Goal: Navigation & Orientation: Find specific page/section

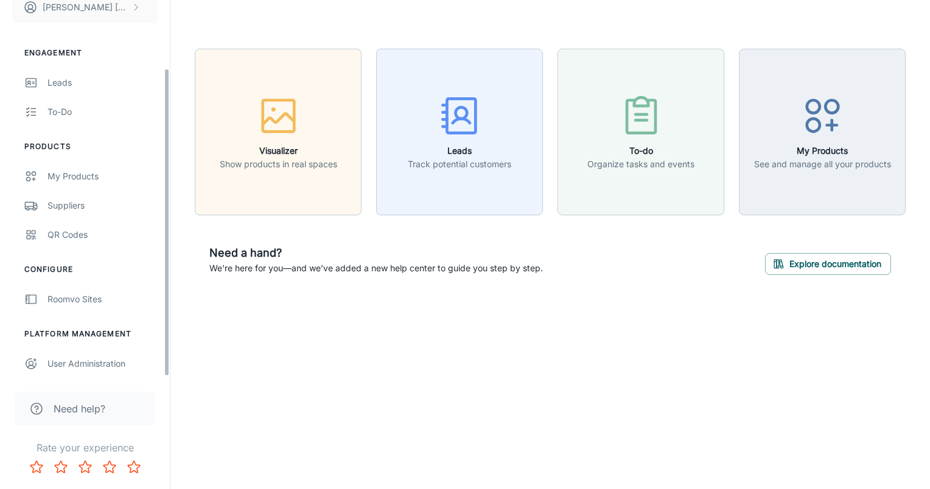
scroll to position [83, 0]
click at [102, 360] on div "User Administration" at bounding box center [102, 363] width 110 height 13
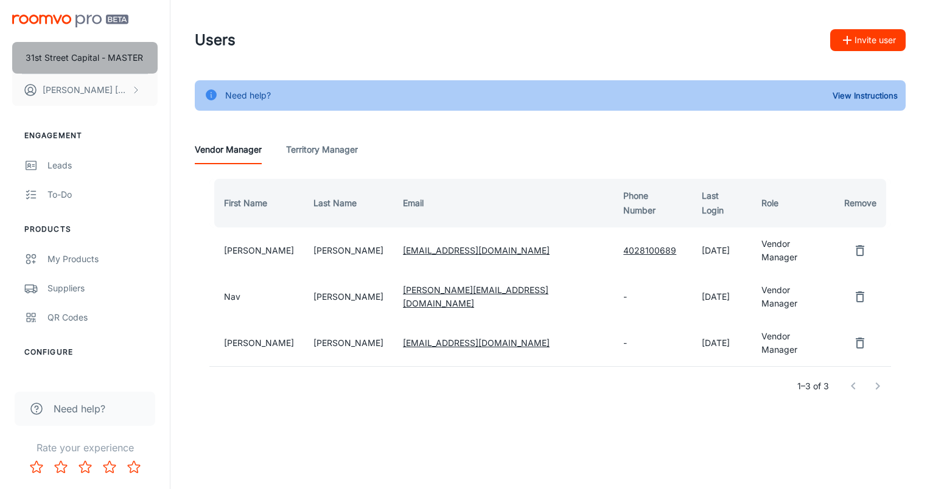
click at [130, 49] on button "31st Street Capital - MASTER" at bounding box center [84, 58] width 145 height 32
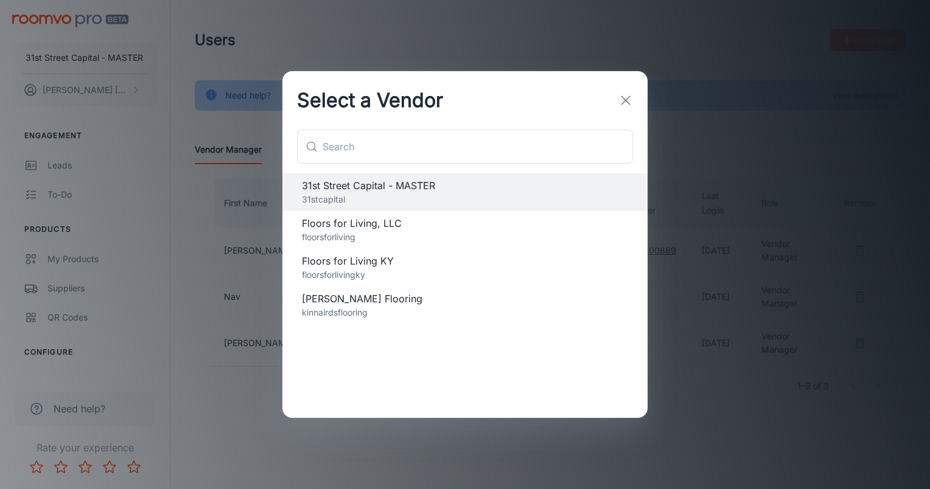
drag, startPoint x: 408, startPoint y: 270, endPoint x: 428, endPoint y: 364, distance: 96.4
click at [428, 364] on div "31st Street Capital - MASTER 31stcapital Floors for Living, LLC floorsforliving…" at bounding box center [464, 295] width 365 height 245
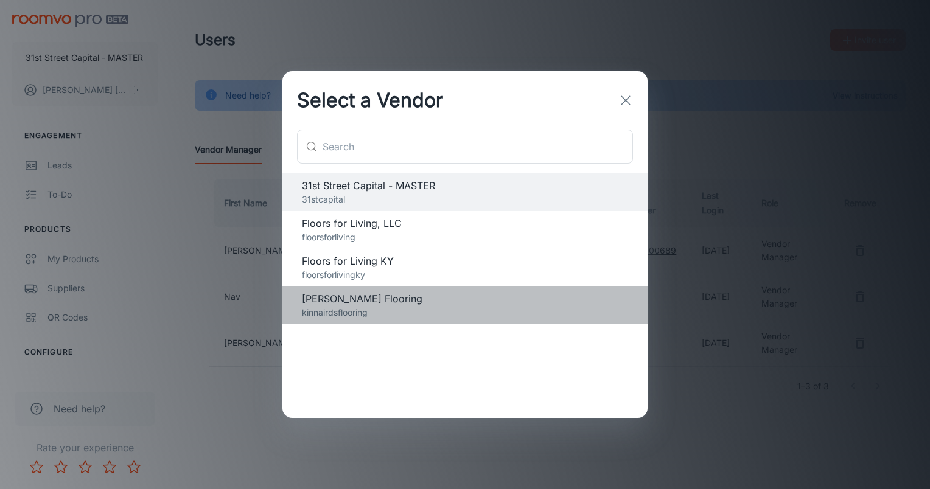
click at [382, 302] on span "Sam Kinnaird's Flooring" at bounding box center [465, 299] width 326 height 15
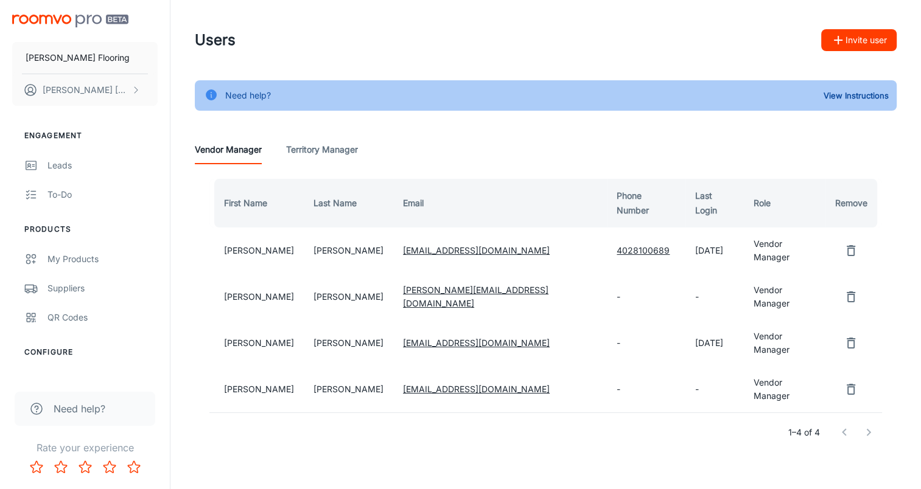
click at [324, 154] on Manager "Territory Manager" at bounding box center [322, 149] width 72 height 29
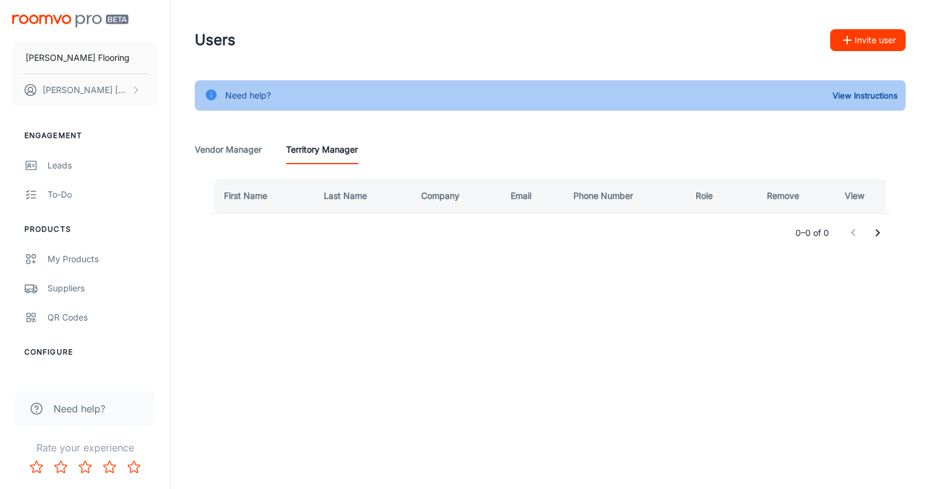
click at [239, 156] on Manager "Vendor Manager" at bounding box center [228, 149] width 67 height 29
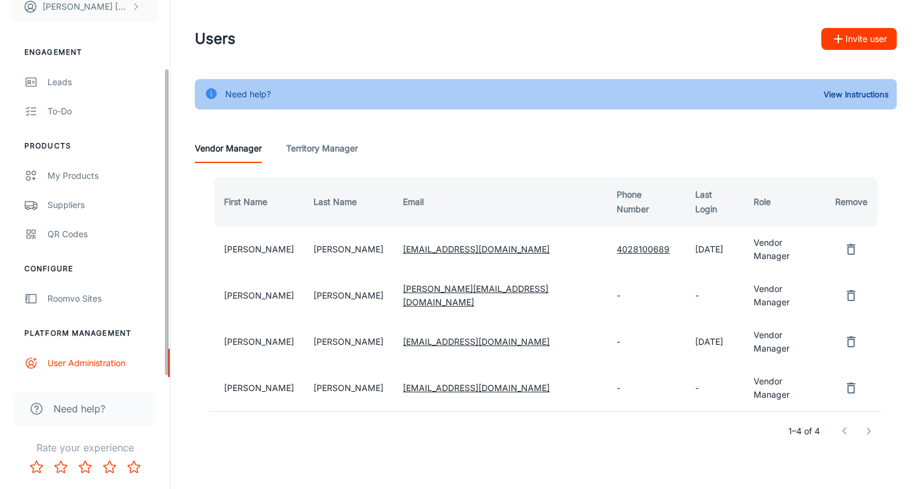
scroll to position [2, 0]
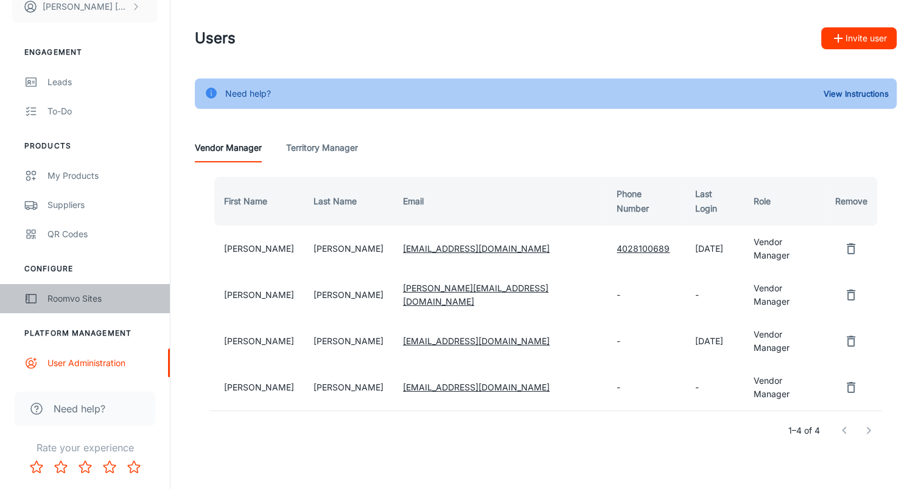
click at [69, 301] on div "Roomvo Sites" at bounding box center [102, 298] width 110 height 13
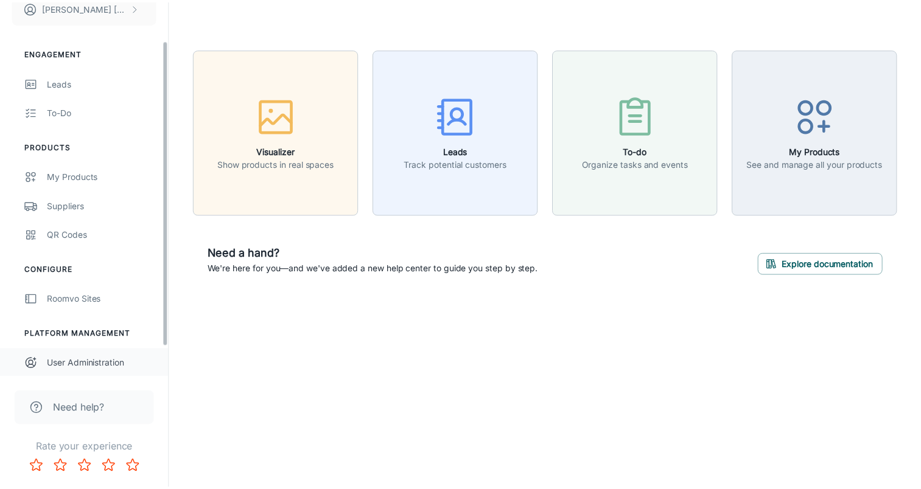
scroll to position [83, 0]
click at [61, 294] on div "Roomvo Sites" at bounding box center [102, 298] width 110 height 13
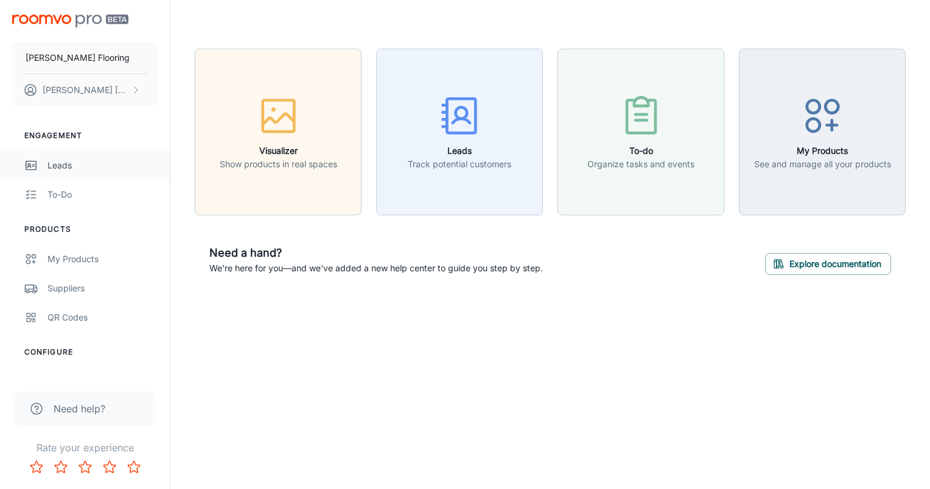
click at [63, 165] on div "Leads" at bounding box center [102, 165] width 110 height 13
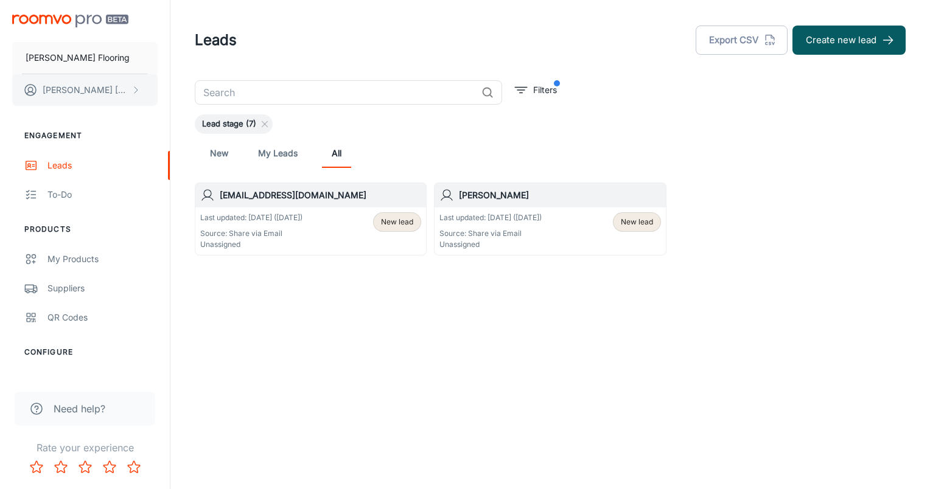
click at [104, 91] on p "Paige Longmore" at bounding box center [86, 89] width 86 height 13
click at [100, 66] on div at bounding box center [465, 244] width 930 height 489
click at [100, 58] on p "Sam Kinnaird's Flooring" at bounding box center [78, 57] width 104 height 13
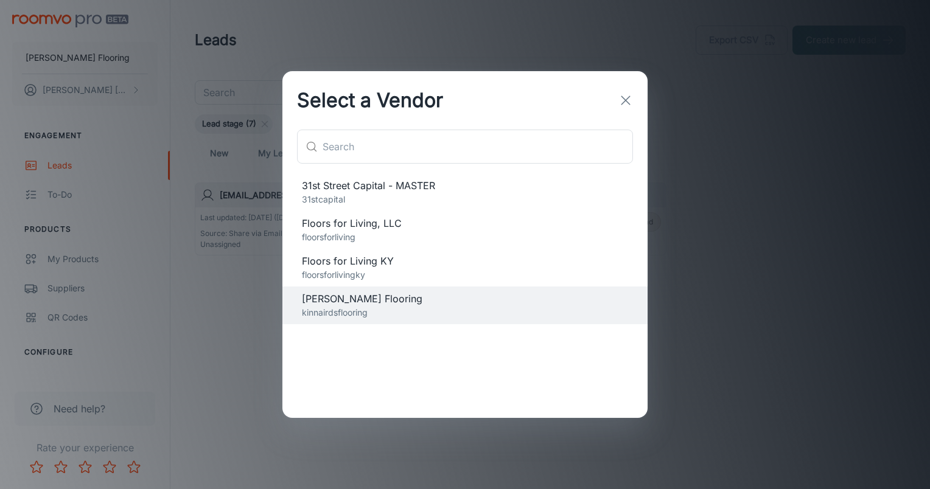
click at [365, 251] on div "Floors for Living KY floorsforlivingky" at bounding box center [464, 268] width 365 height 38
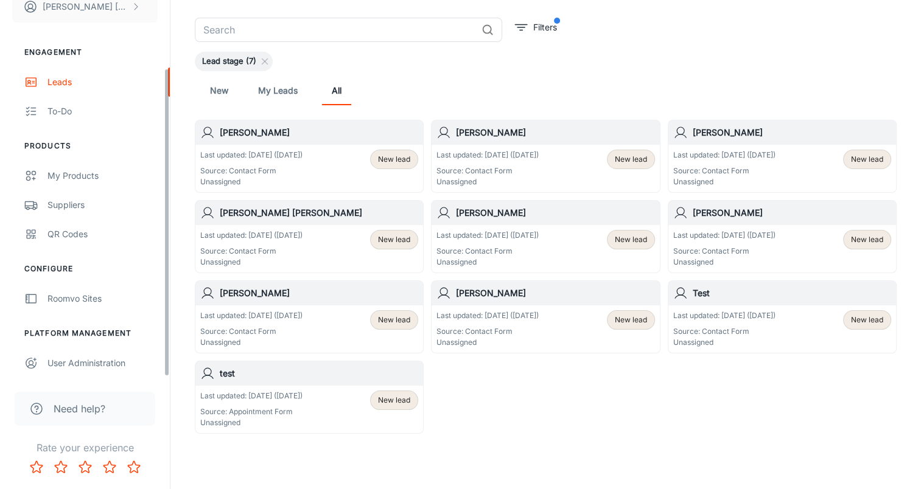
scroll to position [94, 0]
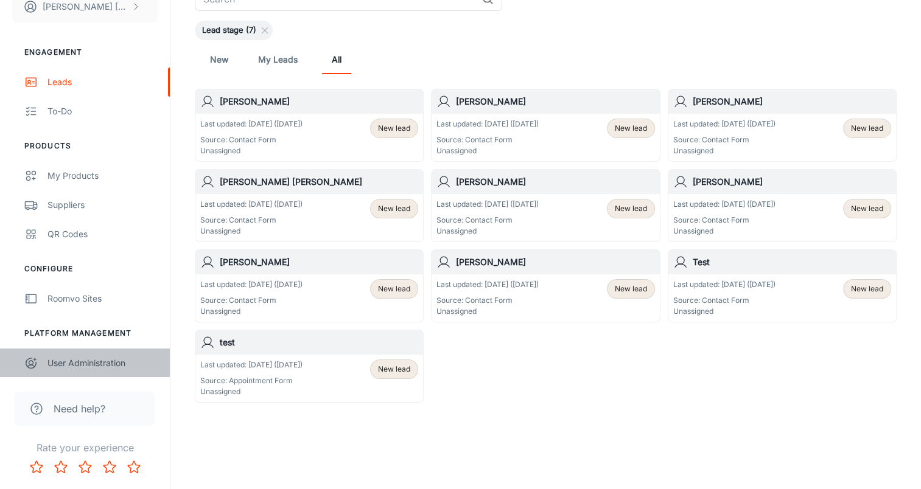
click at [70, 357] on div "User Administration" at bounding box center [102, 363] width 110 height 13
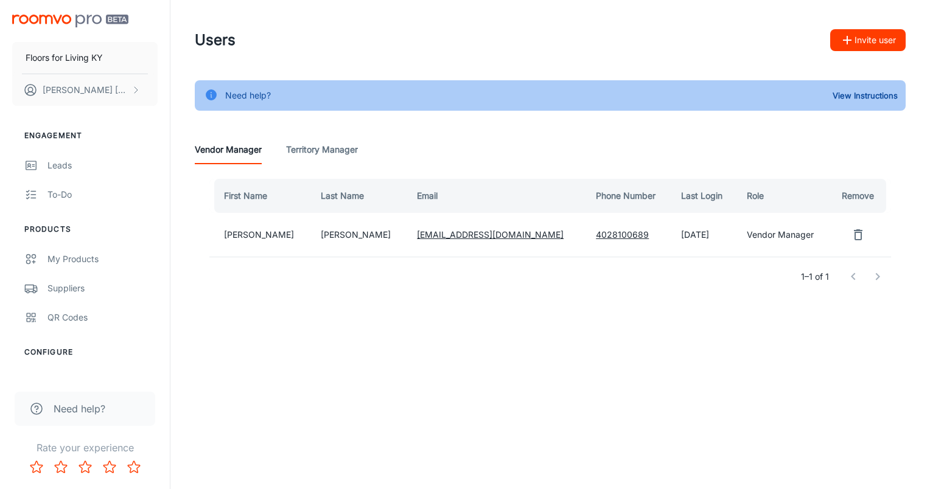
click at [67, 406] on span "Need help?" at bounding box center [80, 409] width 52 height 15
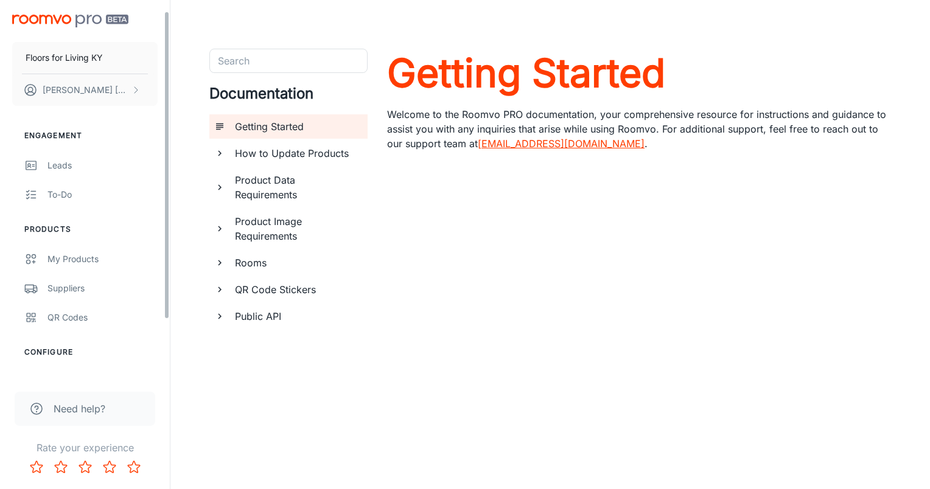
scroll to position [83, 0]
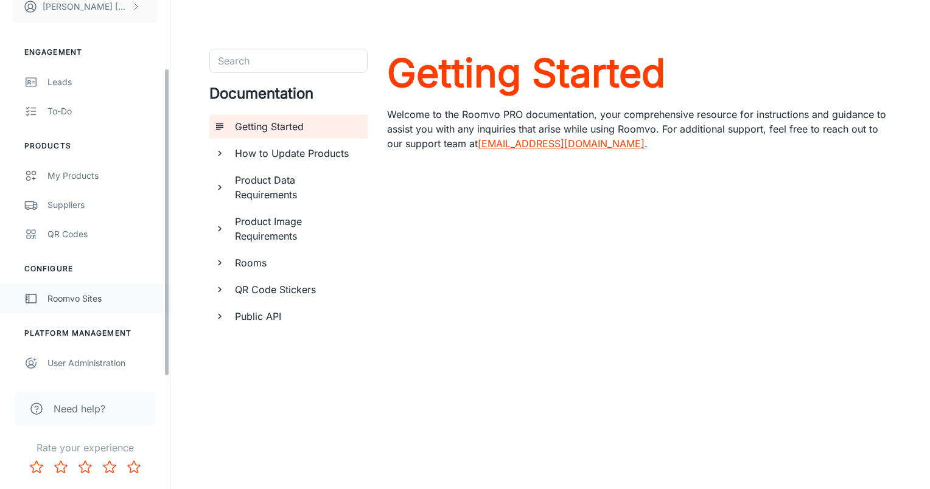
click at [85, 293] on div "Roomvo Sites" at bounding box center [102, 298] width 110 height 13
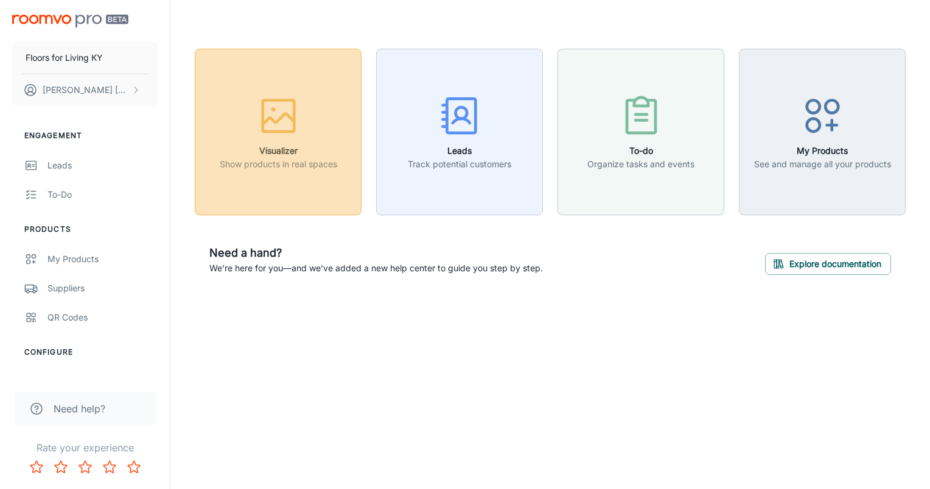
click at [272, 147] on h6 "Visualizer" at bounding box center [278, 150] width 117 height 13
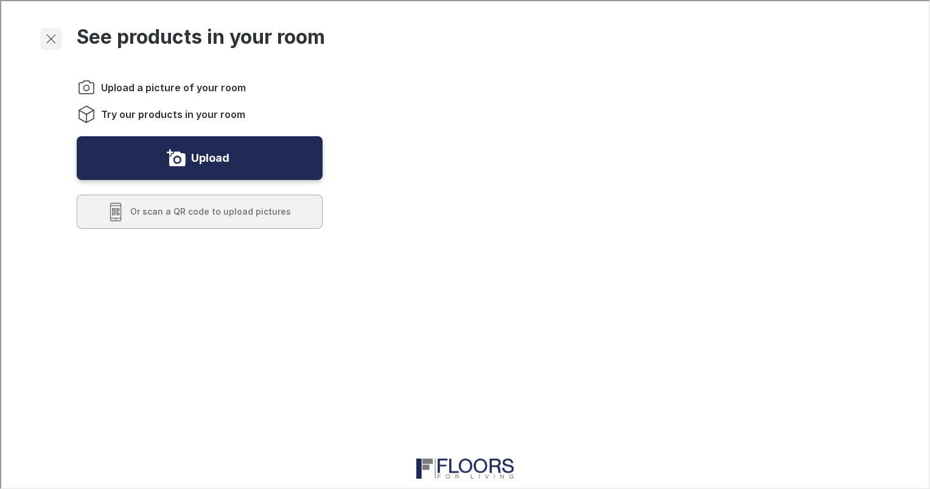
click at [56, 43] on icon "Exit visualizer" at bounding box center [50, 37] width 15 height 15
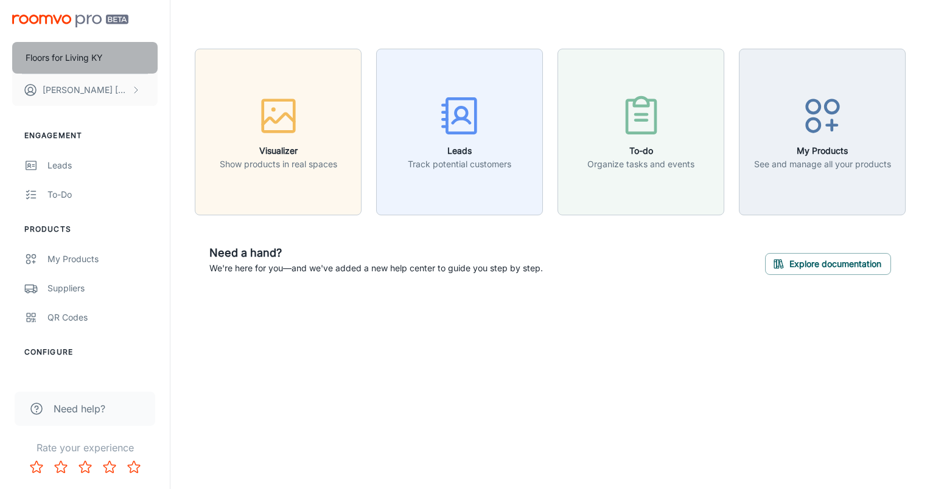
click at [94, 55] on p "Floors for Living KY" at bounding box center [64, 57] width 77 height 13
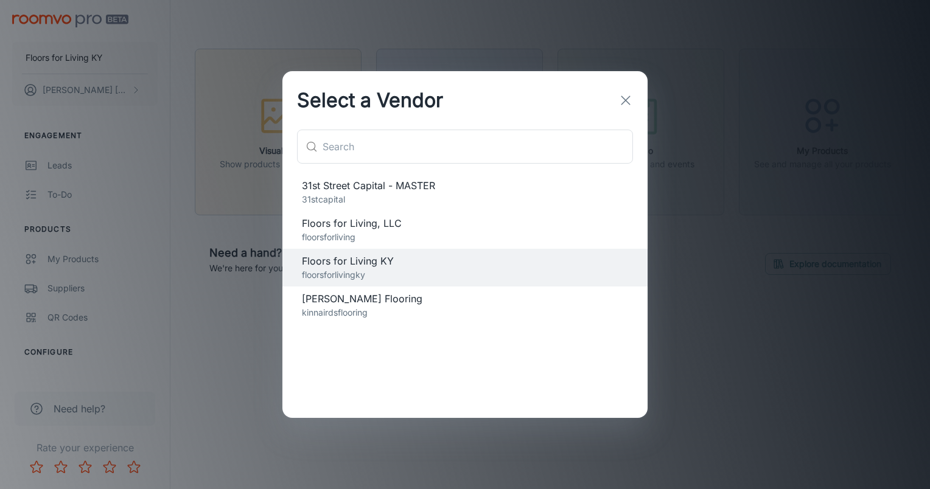
click at [629, 95] on icon "button" at bounding box center [625, 100] width 15 height 15
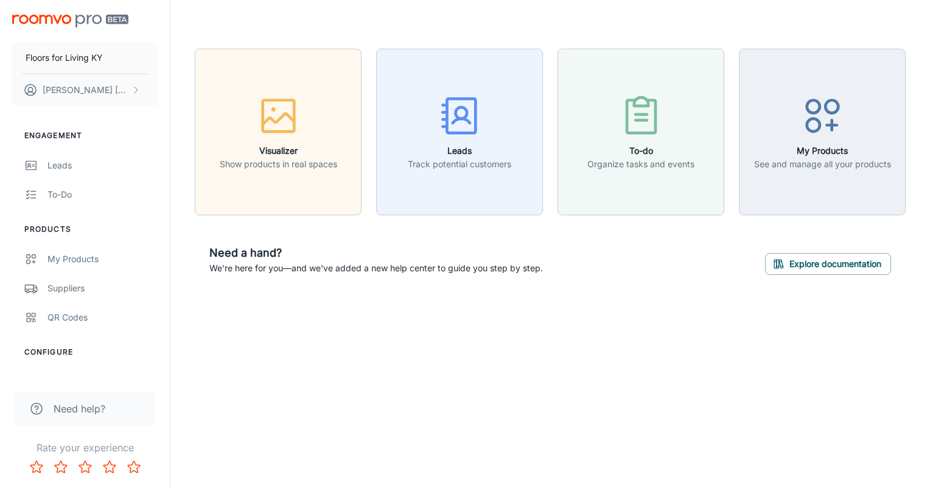
click at [83, 408] on span "Need help?" at bounding box center [80, 409] width 52 height 15
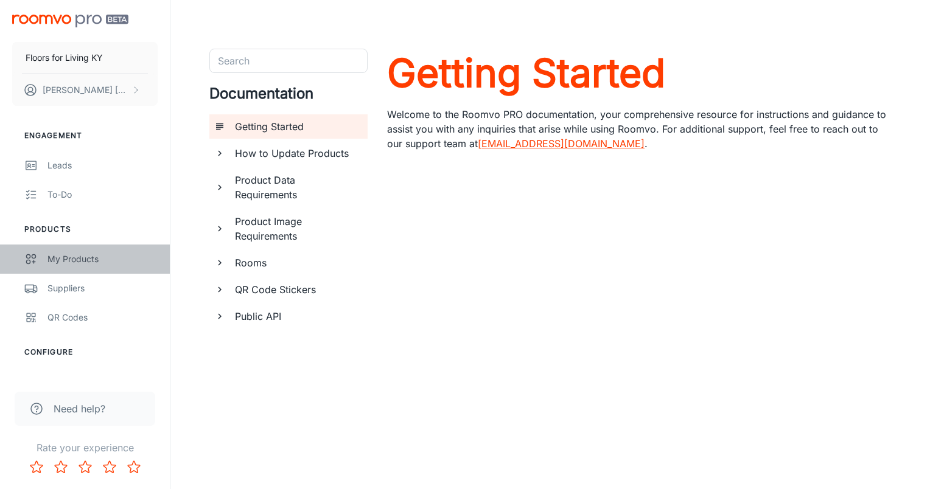
click at [63, 265] on div "My Products" at bounding box center [102, 259] width 110 height 13
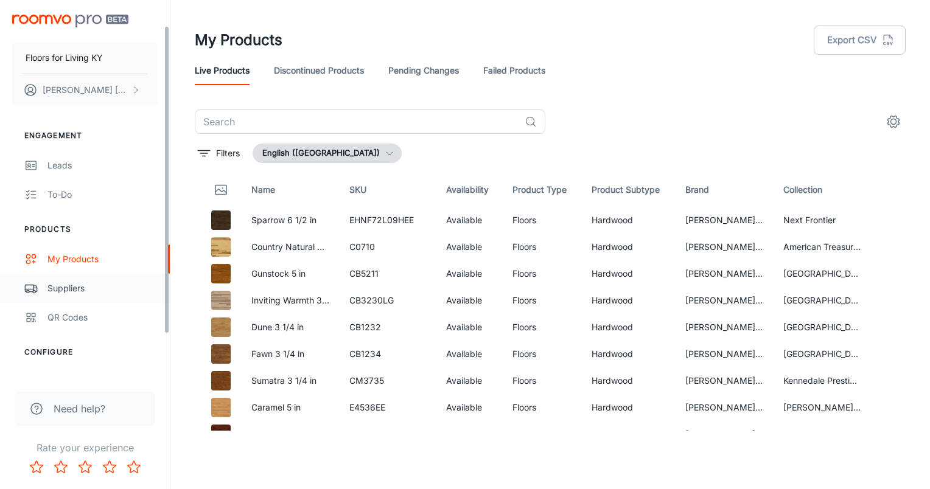
scroll to position [83, 0]
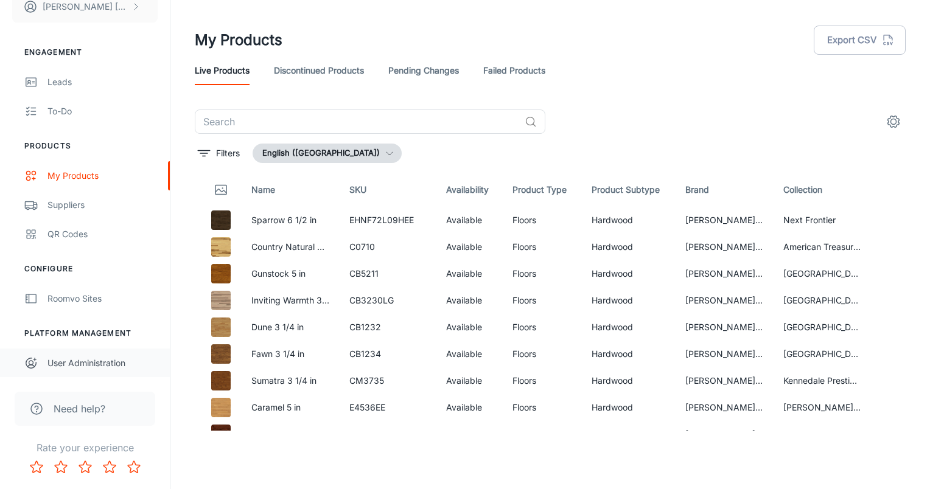
click at [49, 354] on link "User Administration" at bounding box center [85, 363] width 170 height 29
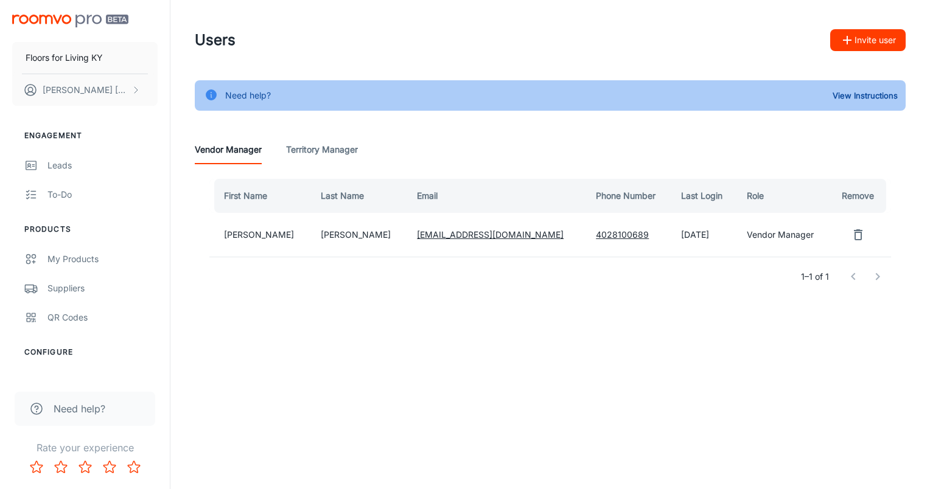
drag, startPoint x: 215, startPoint y: 329, endPoint x: 214, endPoint y: 323, distance: 6.1
click at [215, 325] on div "Users Invite user Need help? View Instructions Vendor Manager Territory Manager…" at bounding box center [550, 180] width 760 height 360
